Goal: Navigation & Orientation: Find specific page/section

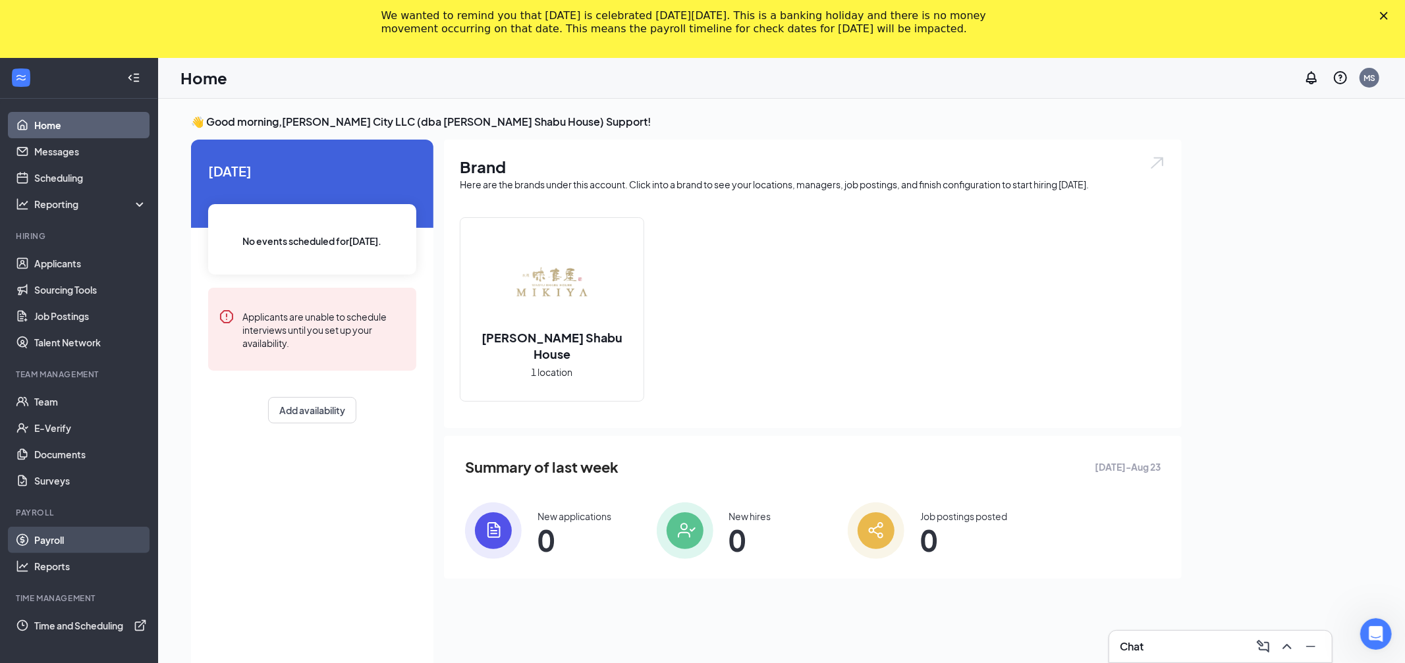
scroll to position [86, 0]
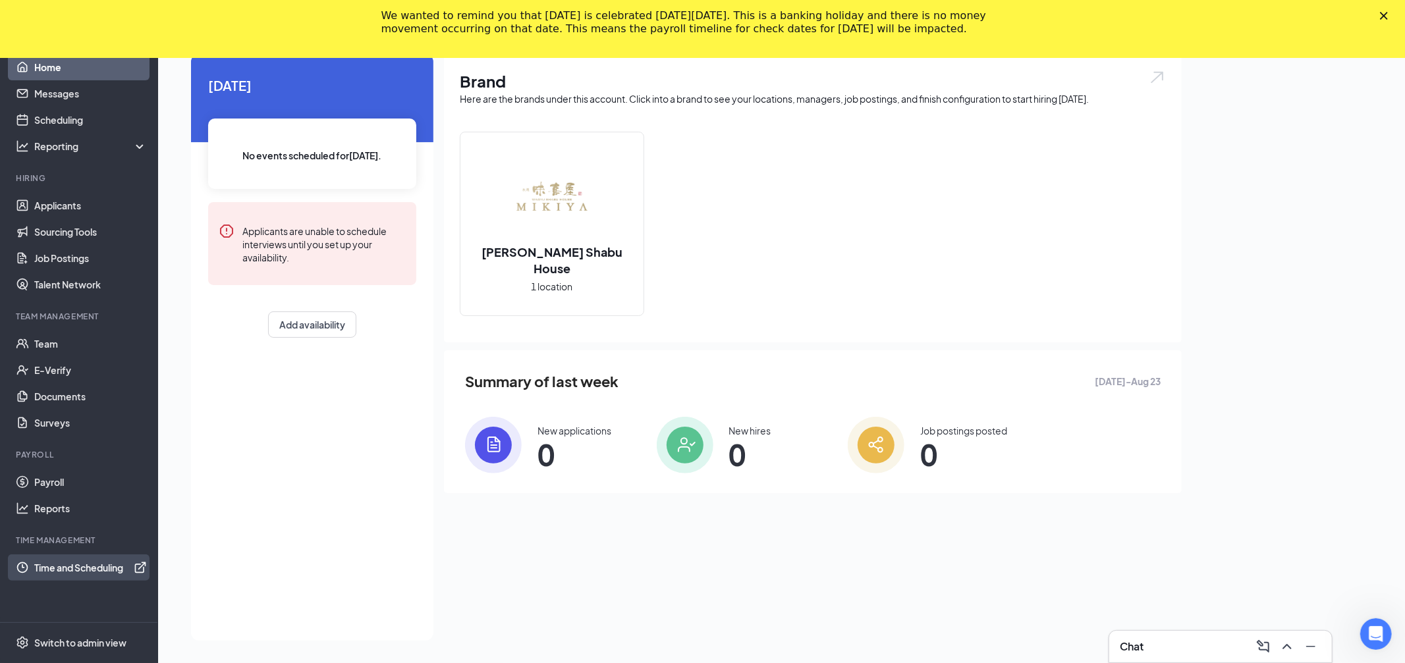
click at [139, 570] on link "Time and Scheduling" at bounding box center [90, 568] width 113 height 26
click at [81, 639] on div "Switch to admin view" at bounding box center [80, 642] width 92 height 13
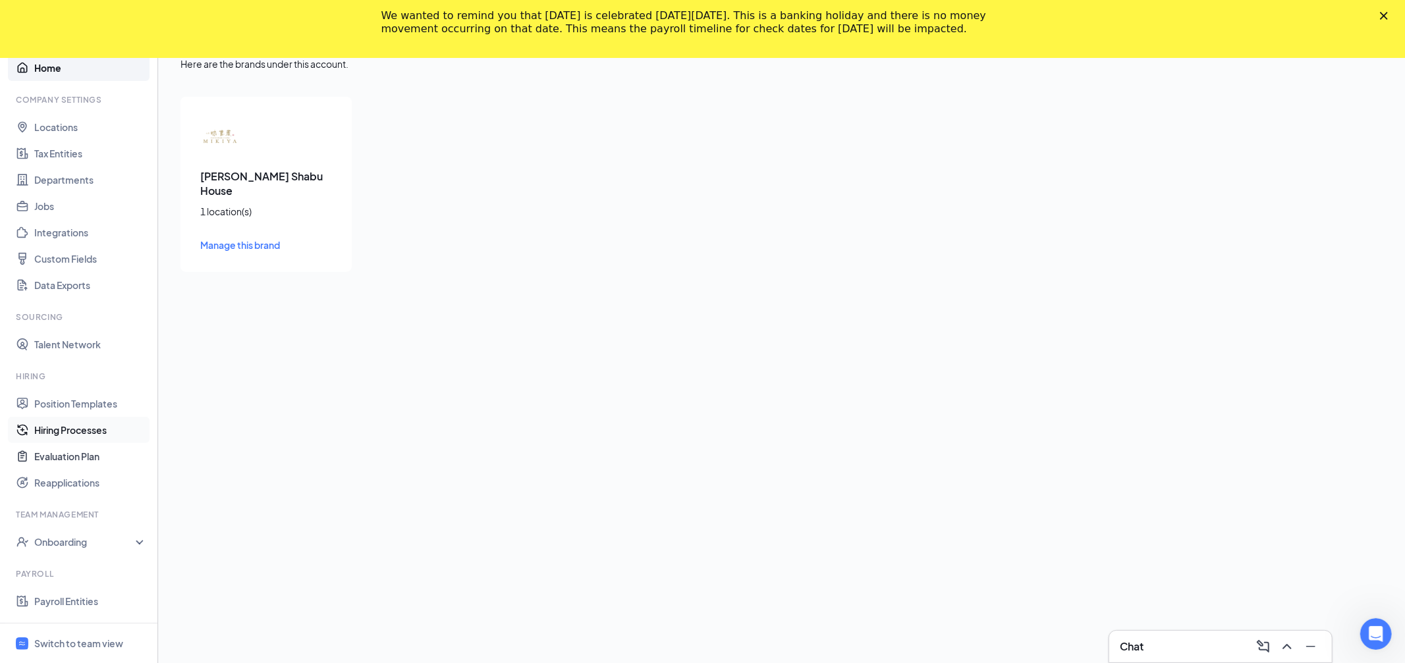
scroll to position [82, 0]
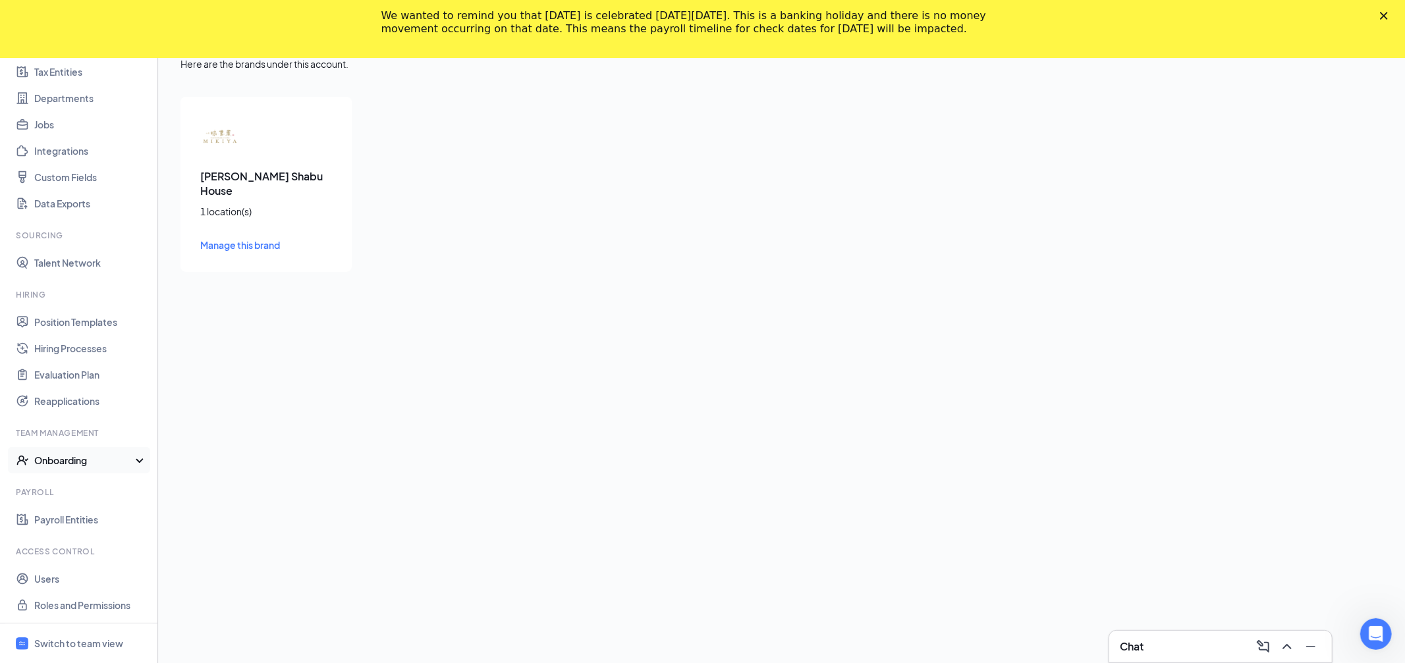
click at [138, 464] on div "Onboarding" at bounding box center [79, 460] width 158 height 26
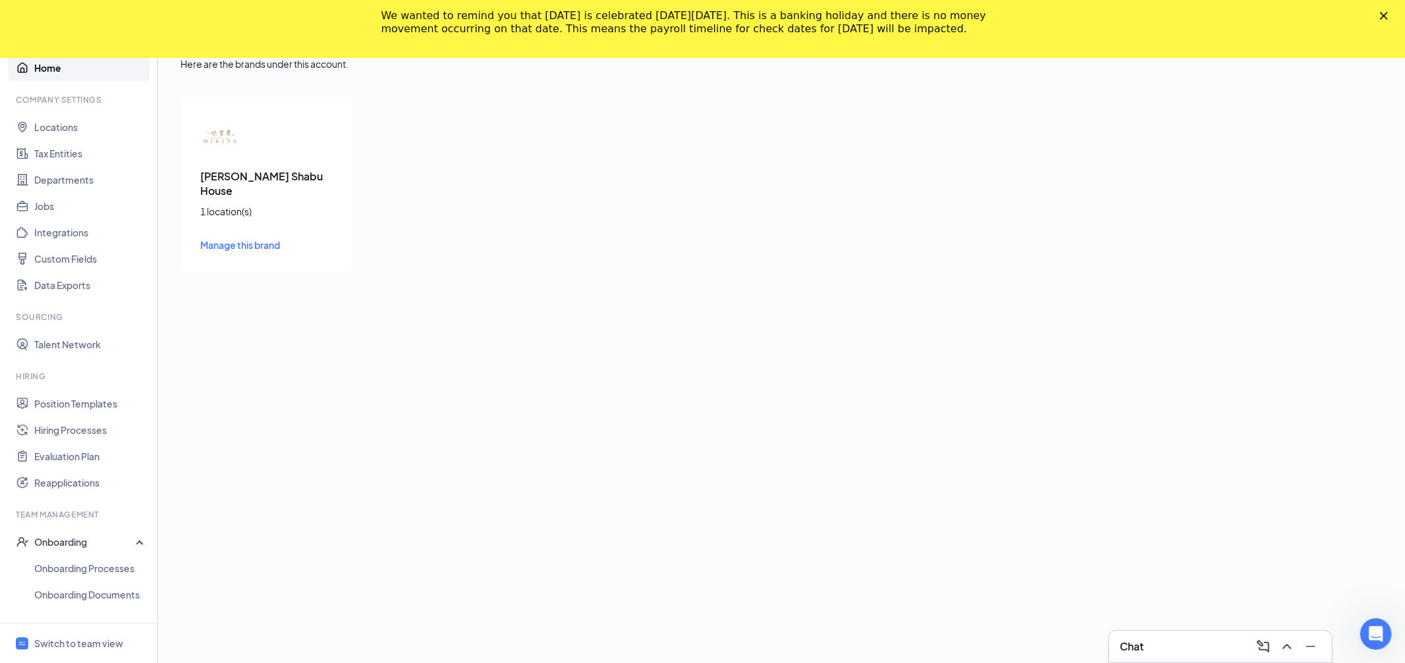
click at [1383, 15] on polygon "Close" at bounding box center [1384, 16] width 8 height 8
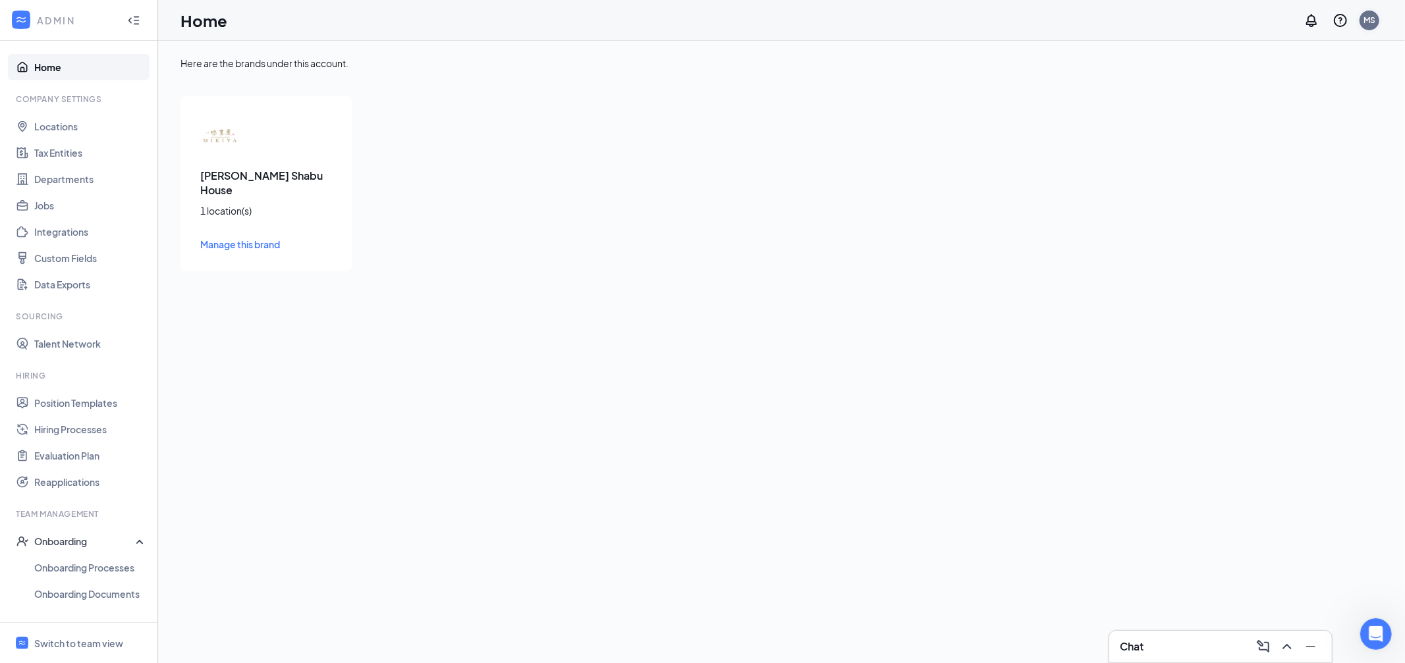
click at [1375, 15] on div "MS" at bounding box center [1369, 21] width 20 height 20
click at [1271, 213] on div "Log out" at bounding box center [1303, 214] width 142 height 13
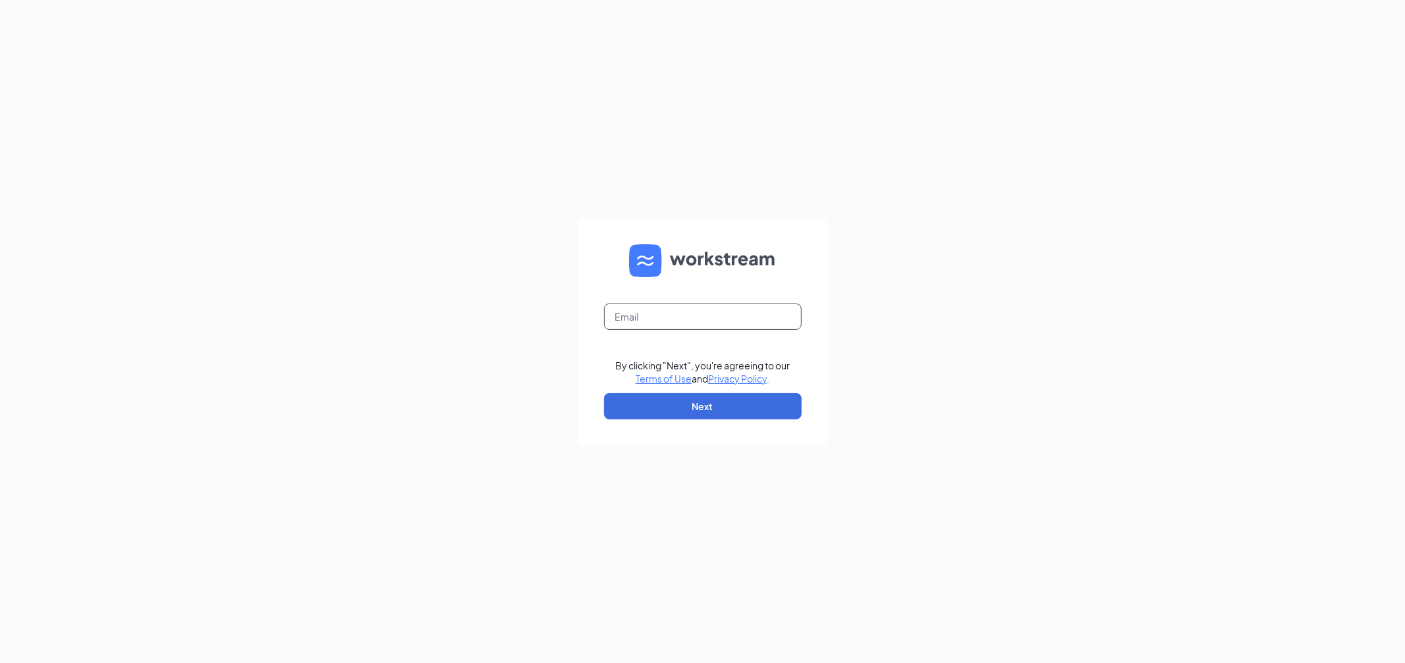
click at [779, 321] on input "text" at bounding box center [703, 317] width 198 height 26
type input "[PERSON_NAME][EMAIL_ADDRESS][DOMAIN_NAME]"
click at [749, 414] on button "Next" at bounding box center [703, 406] width 198 height 26
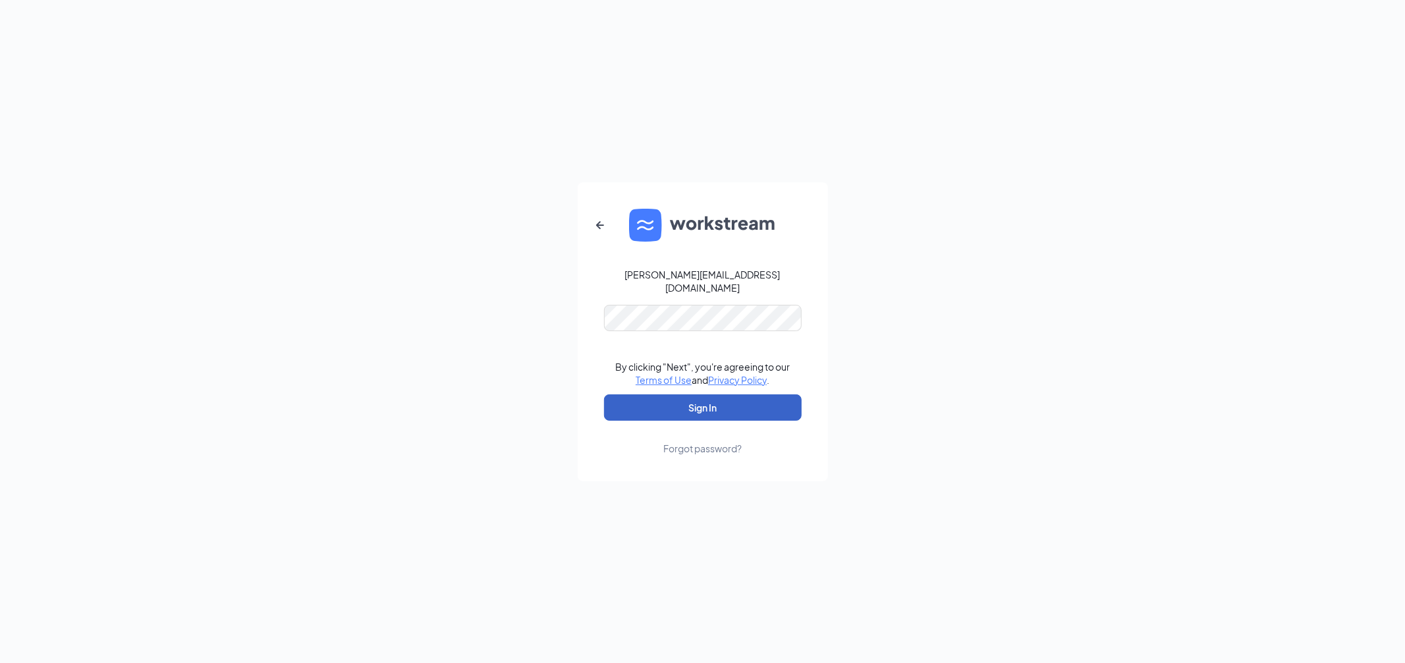
click at [632, 409] on button "Sign In" at bounding box center [703, 408] width 198 height 26
click at [597, 225] on icon "ArrowLeftNew" at bounding box center [600, 225] width 16 height 16
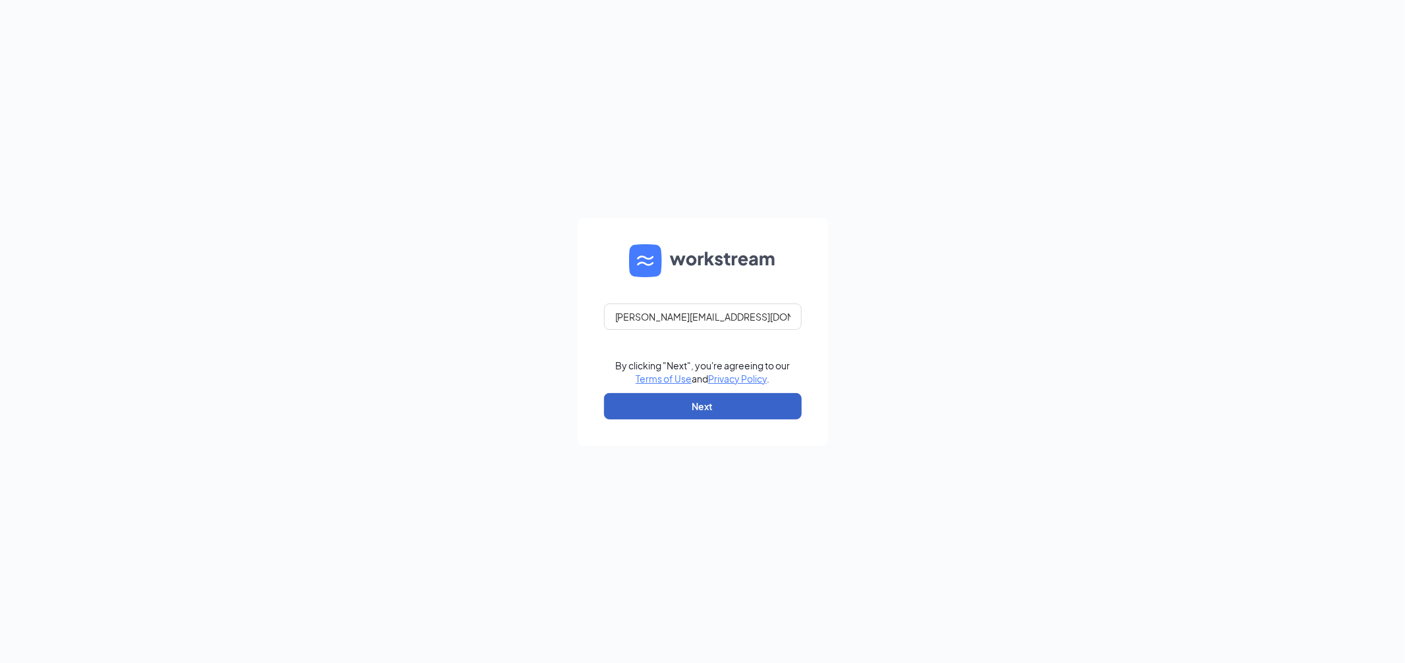
click at [734, 408] on button "Next" at bounding box center [703, 406] width 198 height 26
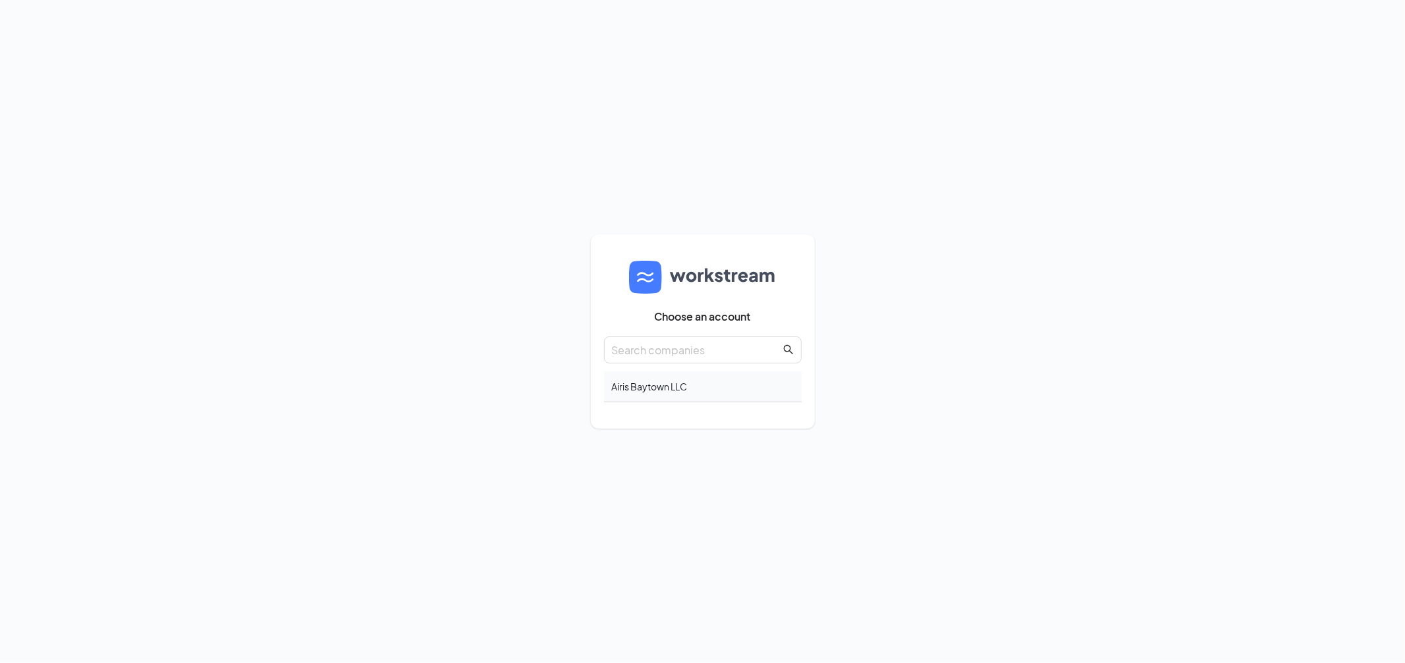
click at [661, 389] on div "Airis Baytown LLC" at bounding box center [703, 386] width 198 height 31
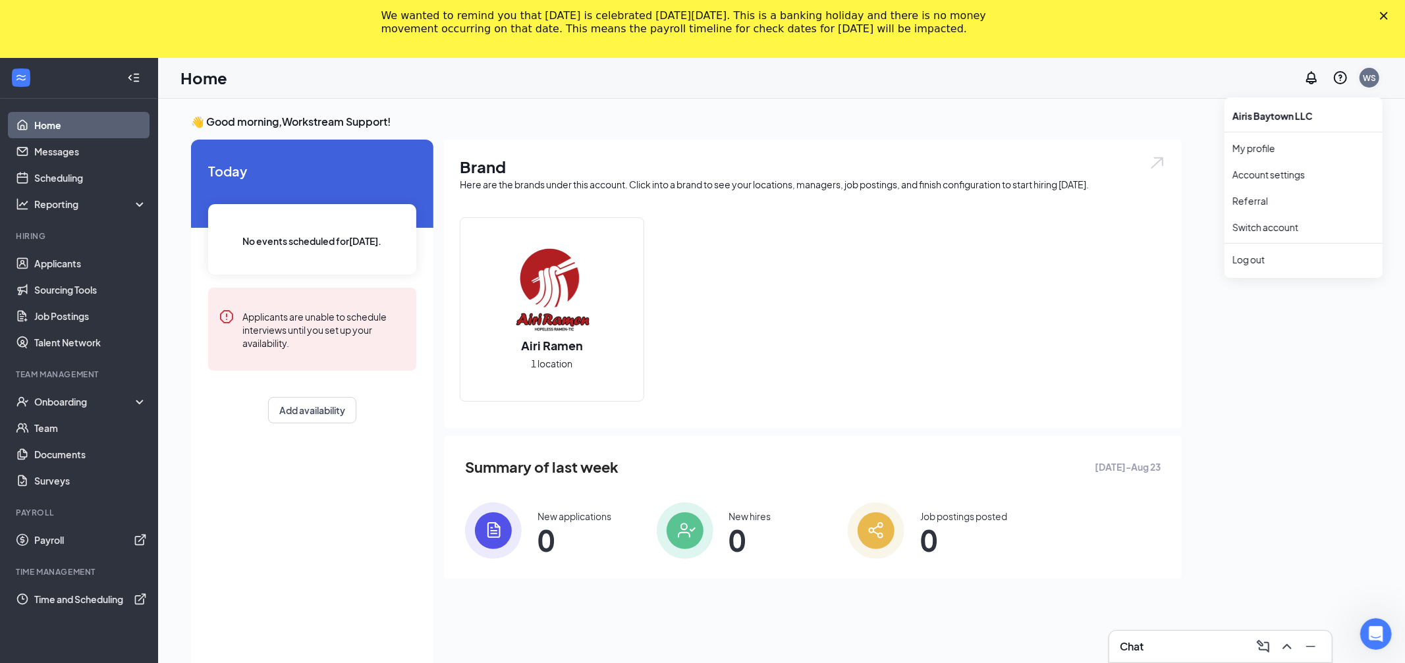
click at [1369, 82] on div "WS" at bounding box center [1369, 77] width 13 height 11
click at [1367, 82] on div "WS" at bounding box center [1369, 77] width 13 height 11
click at [1373, 70] on div "WS" at bounding box center [1369, 78] width 20 height 20
click at [1268, 260] on div "Log out" at bounding box center [1303, 259] width 142 height 13
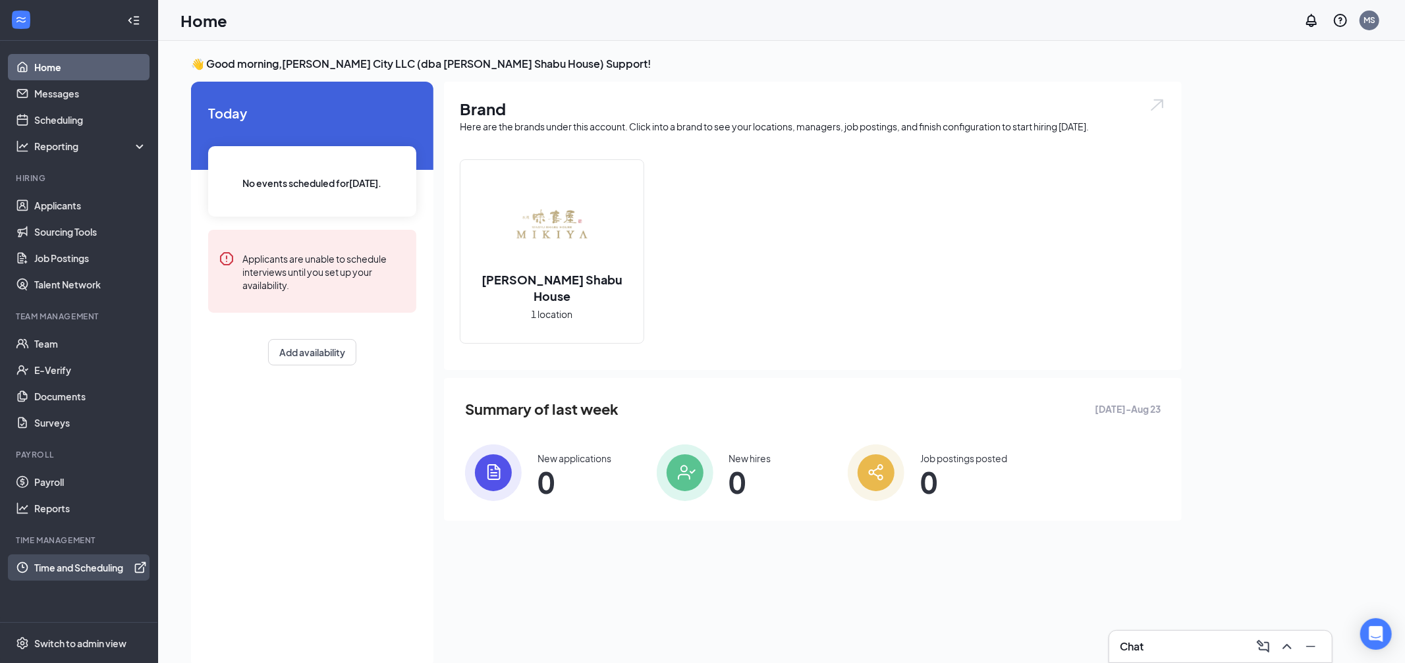
click at [143, 567] on link "Time and Scheduling" at bounding box center [90, 568] width 113 height 26
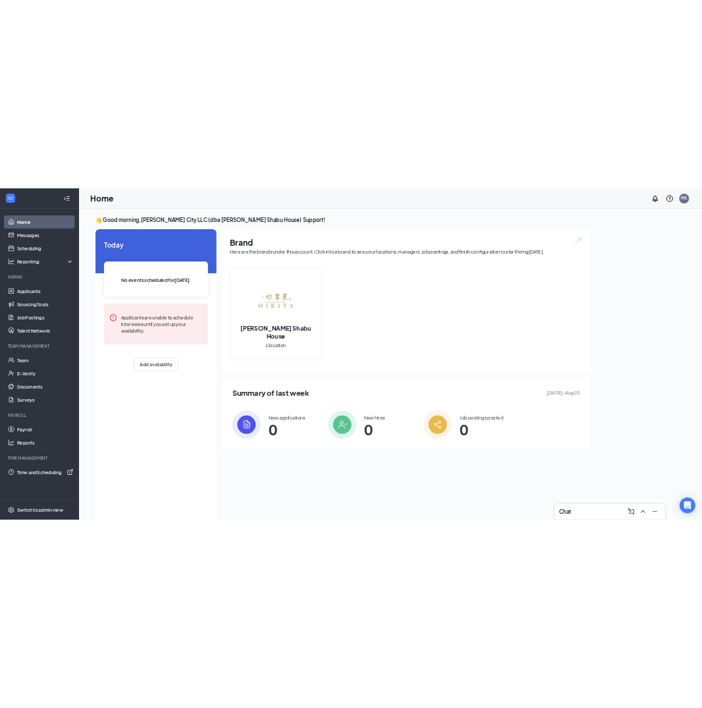
scroll to position [28, 0]
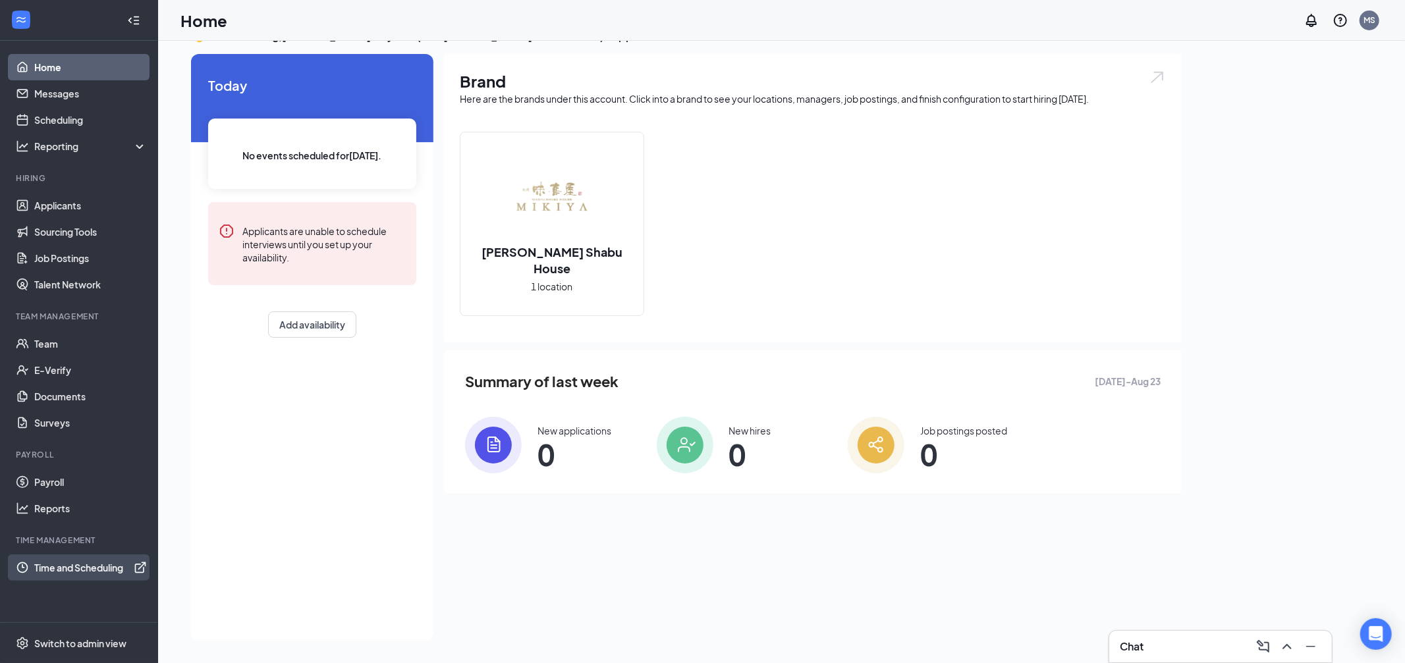
click at [97, 569] on link "Time and Scheduling" at bounding box center [90, 568] width 113 height 26
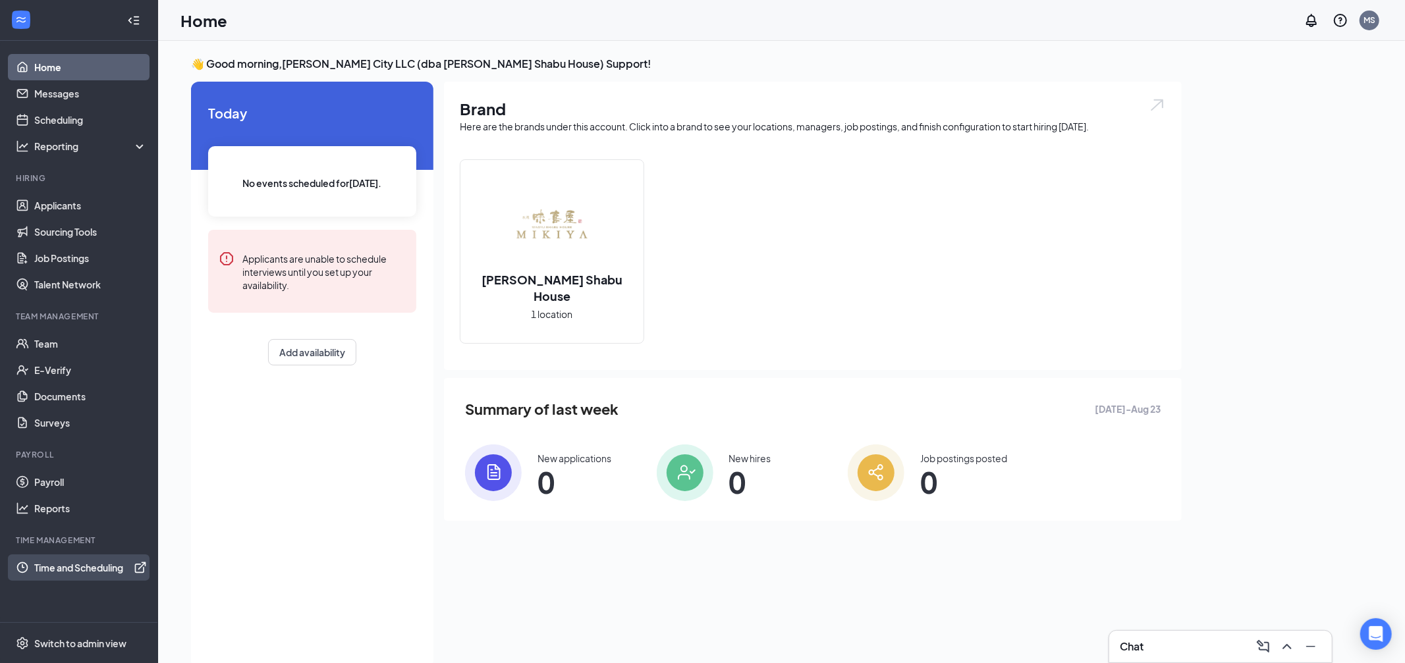
click at [142, 569] on link "Time and Scheduling" at bounding box center [90, 568] width 113 height 26
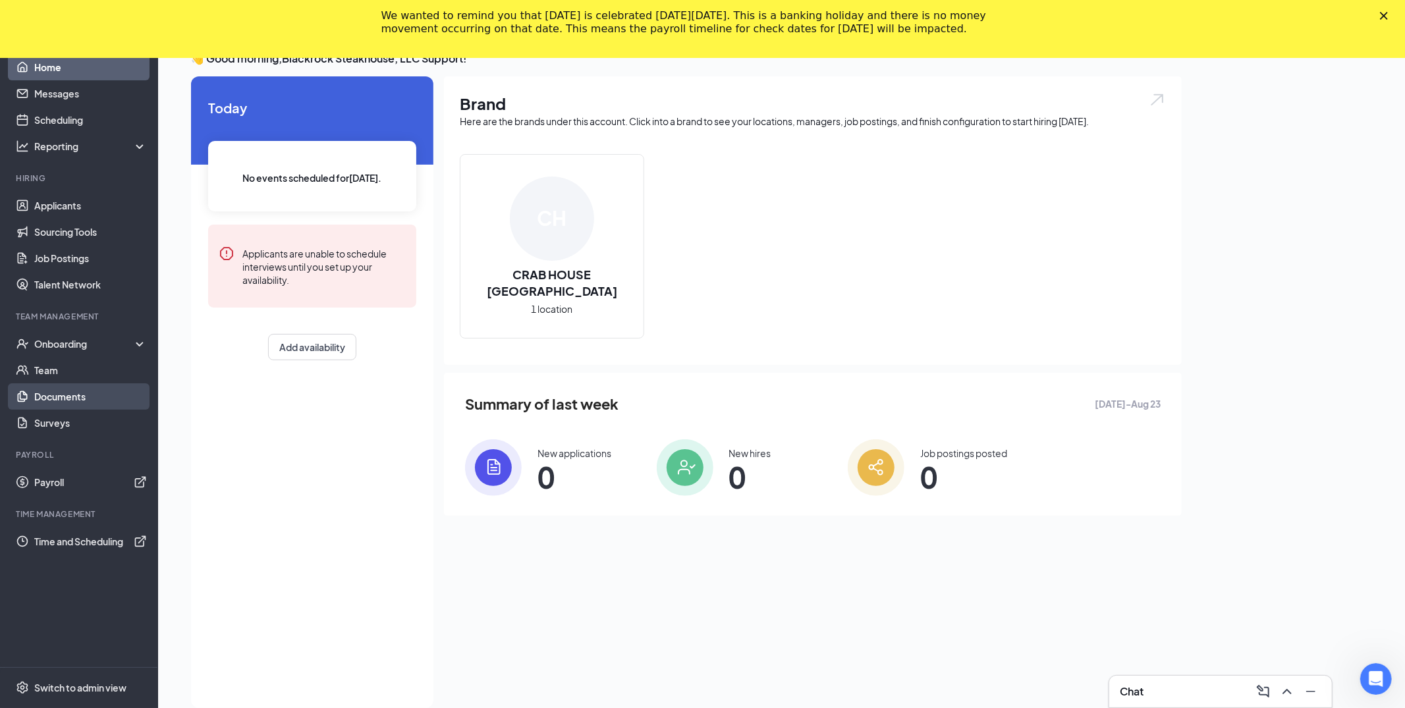
scroll to position [61, 0]
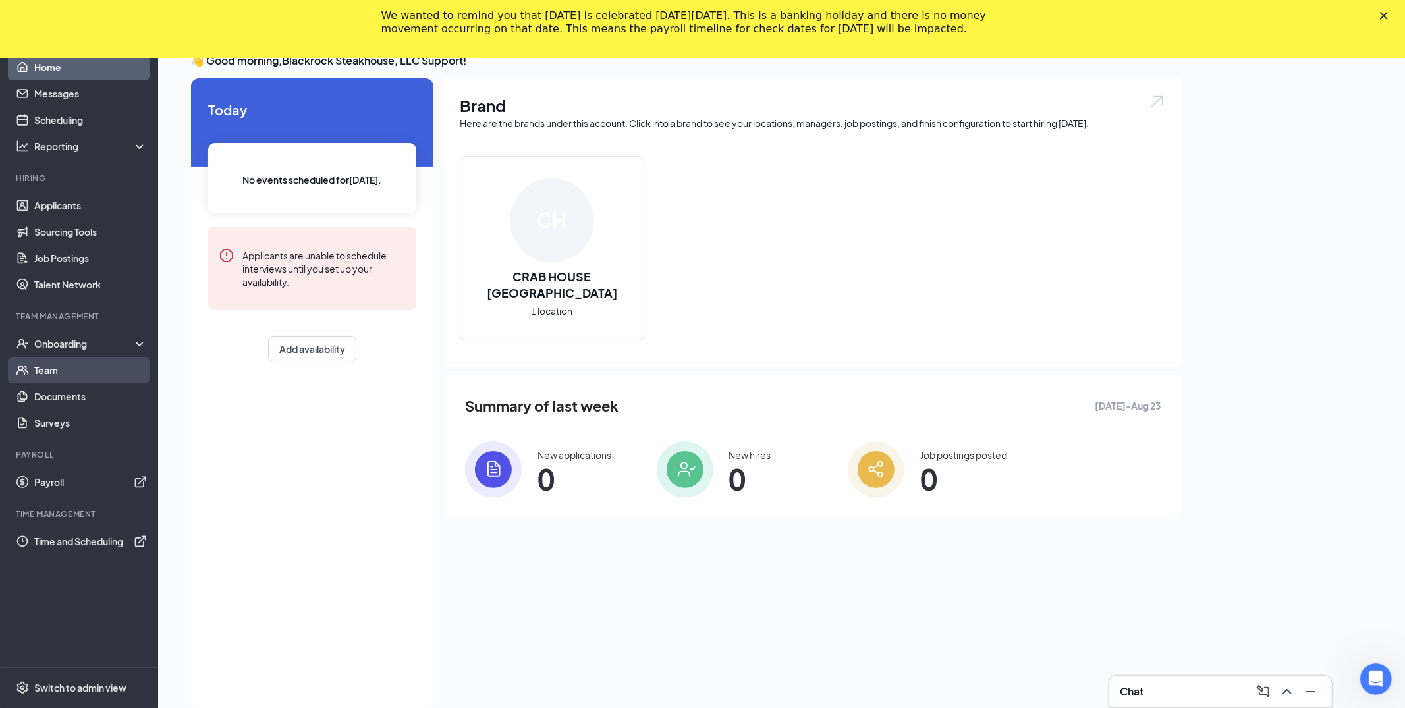
click at [77, 370] on link "Team" at bounding box center [90, 370] width 113 height 26
